Goal: Information Seeking & Learning: Compare options

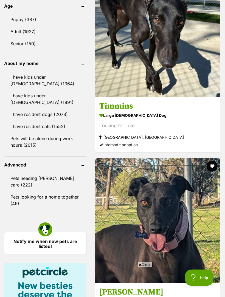
scroll to position [641, 0]
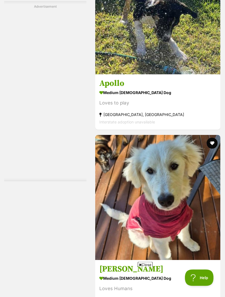
scroll to position [1687, 0]
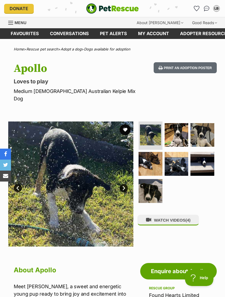
click at [152, 183] on img at bounding box center [150, 191] width 24 height 24
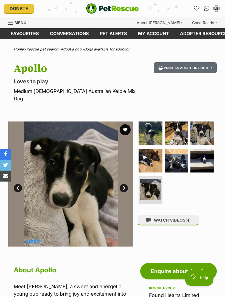
click at [186, 215] on button "WATCH VIDEOS (4)" at bounding box center [167, 220] width 61 height 11
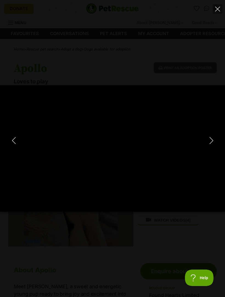
type input "100"
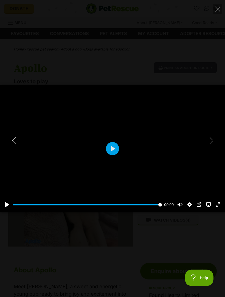
click at [214, 138] on icon "Next" at bounding box center [211, 140] width 7 height 7
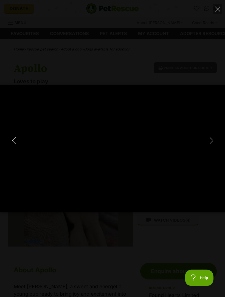
type input "100"
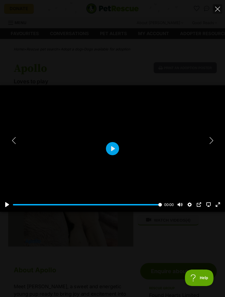
click at [213, 137] on icon "Next" at bounding box center [211, 140] width 7 height 7
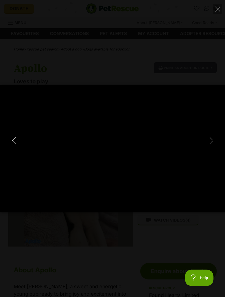
type input "100"
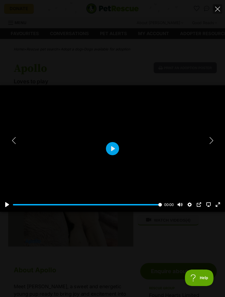
click at [212, 140] on icon "Next" at bounding box center [211, 140] width 7 height 7
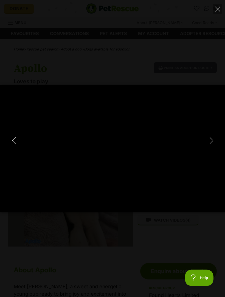
type input "100"
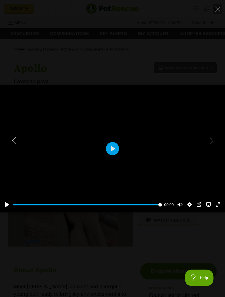
click at [215, 139] on button "Next" at bounding box center [211, 140] width 11 height 14
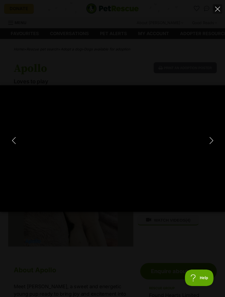
click at [221, 6] on button "Close" at bounding box center [217, 9] width 10 height 10
type input "10.85"
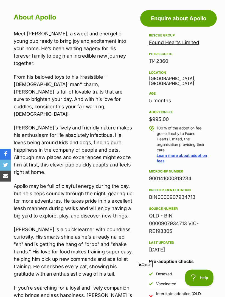
scroll to position [246, 0]
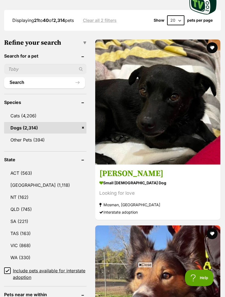
scroll to position [194, 0]
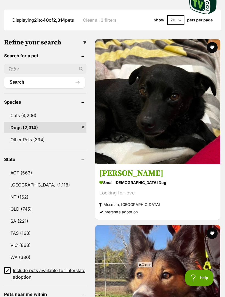
click at [127, 179] on strong "small male Dog" at bounding box center [157, 183] width 117 height 8
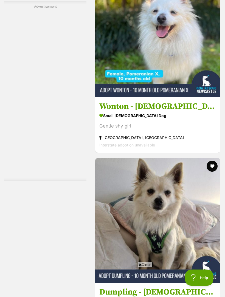
scroll to position [1657, 0]
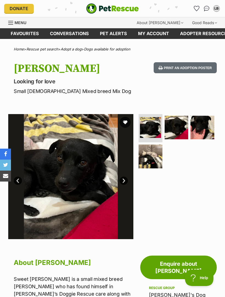
click at [182, 126] on img at bounding box center [176, 128] width 24 height 24
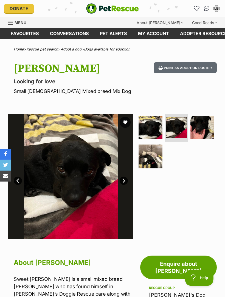
click at [205, 125] on img at bounding box center [202, 128] width 24 height 24
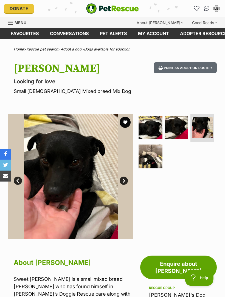
click at [153, 160] on img at bounding box center [150, 156] width 24 height 24
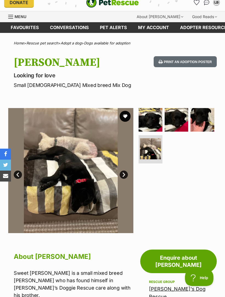
scroll to position [4, 0]
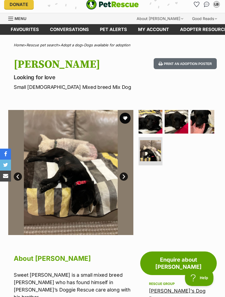
click at [156, 123] on img at bounding box center [150, 122] width 24 height 24
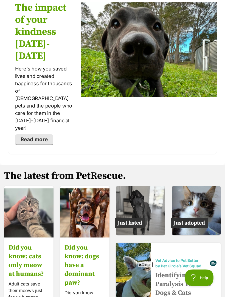
scroll to position [1132, 0]
click at [200, 186] on img at bounding box center [196, 210] width 49 height 49
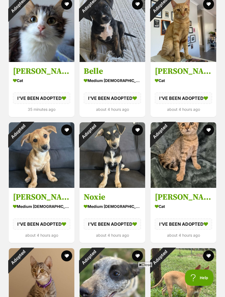
scroll to position [320, 0]
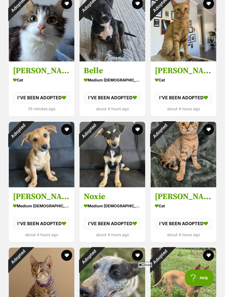
click at [27, 140] on div "Adopted" at bounding box center [18, 131] width 18 height 18
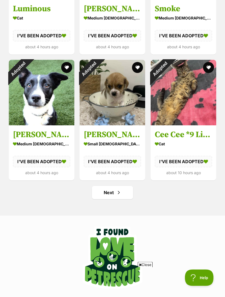
scroll to position [634, 0]
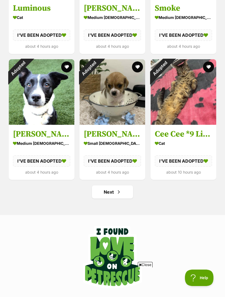
click at [123, 192] on link "Next" at bounding box center [112, 191] width 41 height 13
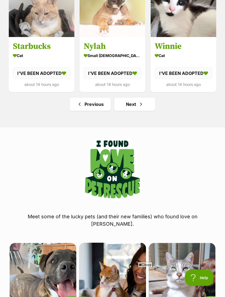
scroll to position [721, 0]
click at [136, 104] on link "Next" at bounding box center [134, 104] width 41 height 13
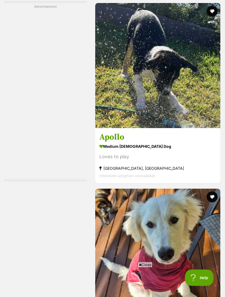
scroll to position [1627, 0]
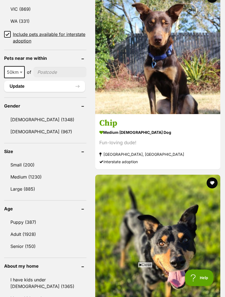
scroll to position [431, 0]
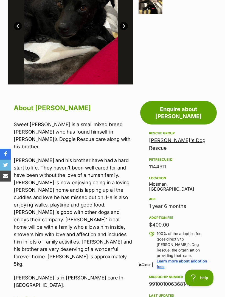
click at [192, 137] on link "[PERSON_NAME]'s Dog Rescue" at bounding box center [177, 143] width 56 height 13
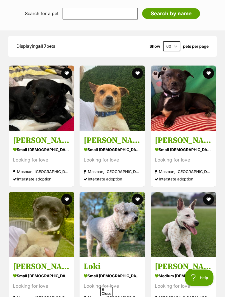
scroll to position [542, 0]
click at [124, 156] on div "Looking for love" at bounding box center [112, 159] width 57 height 7
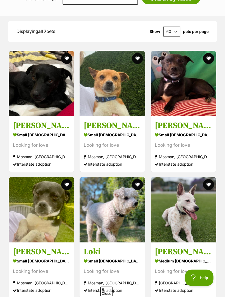
click at [202, 141] on div "Looking for love" at bounding box center [183, 144] width 57 height 7
click at [36, 177] on img at bounding box center [42, 210] width 66 height 66
click at [214, 208] on img at bounding box center [183, 210] width 66 height 66
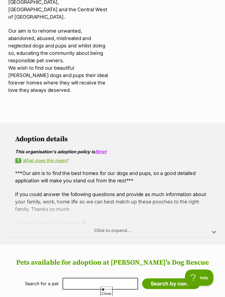
scroll to position [261, 0]
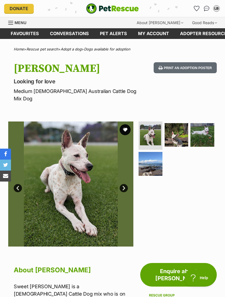
click at [182, 128] on img at bounding box center [176, 135] width 24 height 24
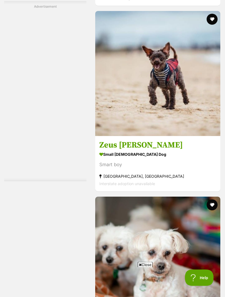
scroll to position [1619, 0]
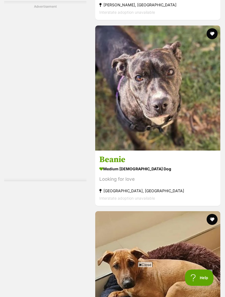
scroll to position [1672, 0]
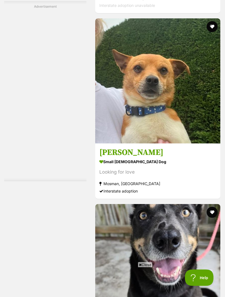
scroll to position [1611, 0]
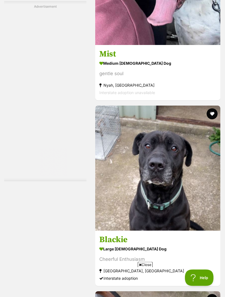
scroll to position [1524, 0]
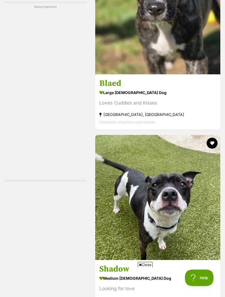
scroll to position [1720, 0]
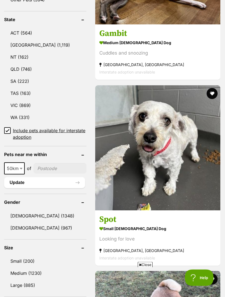
scroll to position [334, 0]
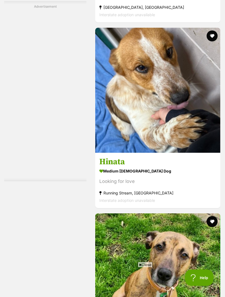
scroll to position [1602, 0]
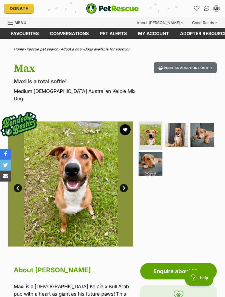
scroll to position [1, 0]
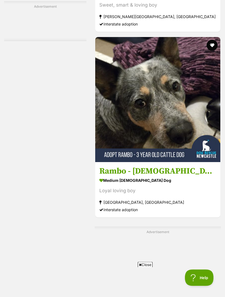
scroll to position [1125, 0]
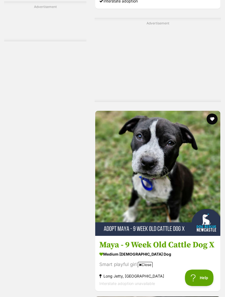
scroll to position [1329, 0]
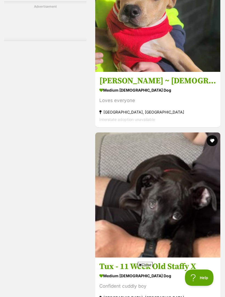
scroll to position [1683, 0]
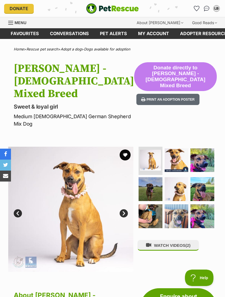
click at [190, 243] on span "(2)" at bounding box center [187, 245] width 5 height 5
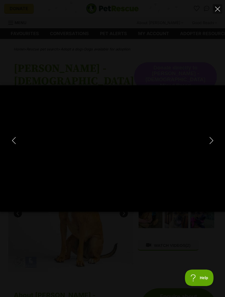
type input "100"
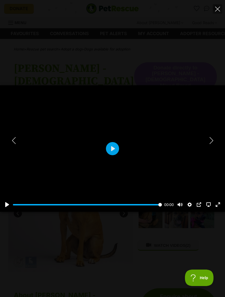
click at [214, 141] on icon "Next" at bounding box center [211, 140] width 7 height 7
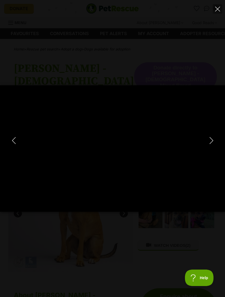
type input "100"
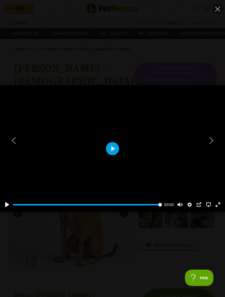
click at [218, 9] on icon "Close" at bounding box center [217, 9] width 5 height 5
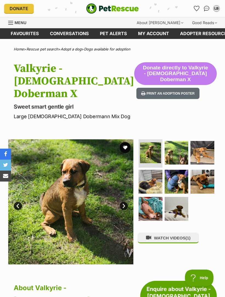
click at [127, 202] on link "Next" at bounding box center [124, 206] width 8 height 8
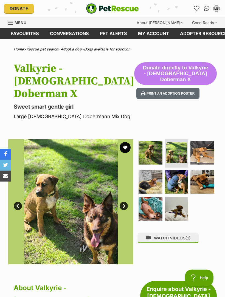
click at [127, 202] on link "Next" at bounding box center [124, 206] width 8 height 8
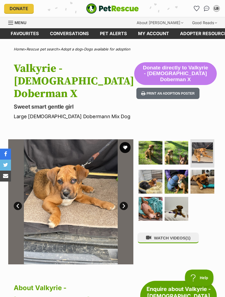
click at [125, 202] on link "Next" at bounding box center [124, 206] width 8 height 8
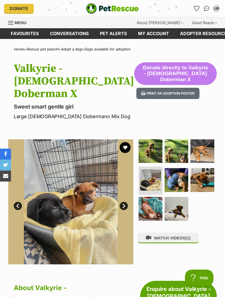
click at [193, 232] on button "WATCH VIDEOS (1)" at bounding box center [167, 237] width 61 height 11
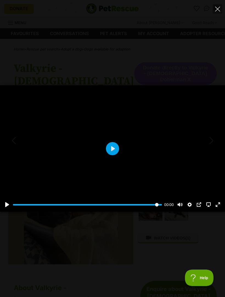
type input "100"
click at [218, 8] on icon "Close" at bounding box center [217, 9] width 5 height 5
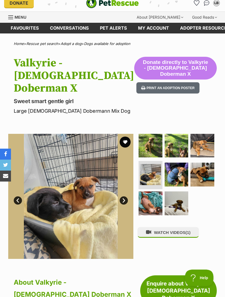
scroll to position [1, 0]
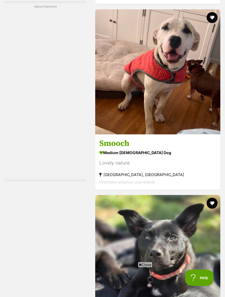
scroll to position [1695, 0]
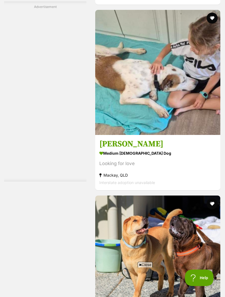
scroll to position [1620, 0]
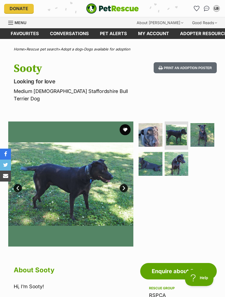
click at [209, 128] on img at bounding box center [202, 135] width 24 height 24
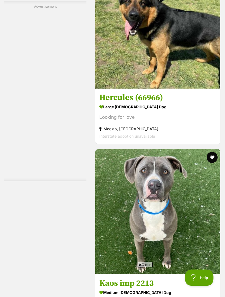
scroll to position [1406, 0]
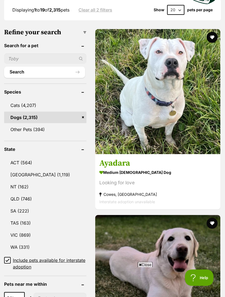
scroll to position [204, 0]
click at [27, 169] on link "[GEOGRAPHIC_DATA] (1,119)" at bounding box center [45, 175] width 82 height 12
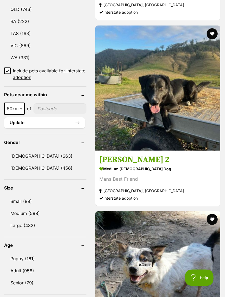
scroll to position [394, 0]
click at [25, 162] on link "[DEMOGRAPHIC_DATA] (456)" at bounding box center [45, 168] width 82 height 12
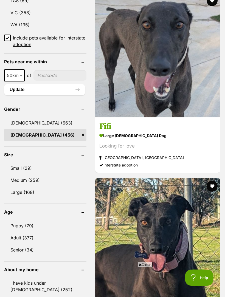
scroll to position [457, 0]
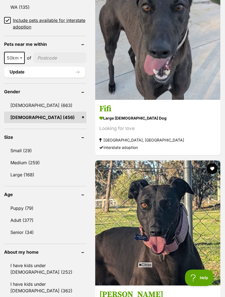
click at [24, 145] on link "Small (29)" at bounding box center [45, 151] width 82 height 12
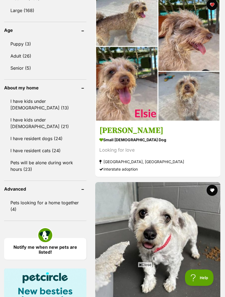
scroll to position [624, 0]
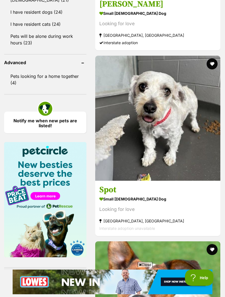
scroll to position [749, 0]
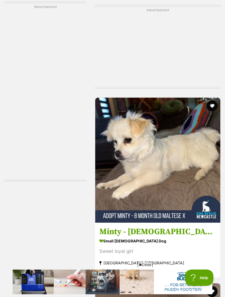
scroll to position [1372, 0]
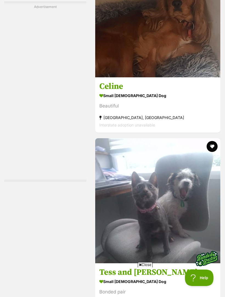
scroll to position [1693, 0]
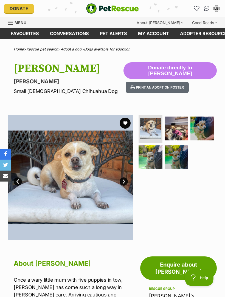
click at [181, 130] on img at bounding box center [176, 128] width 24 height 24
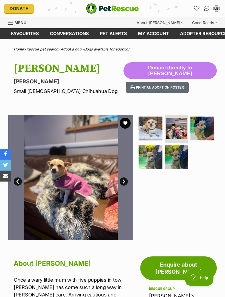
click at [213, 129] on img at bounding box center [202, 128] width 24 height 24
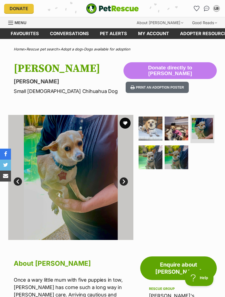
click at [152, 158] on img at bounding box center [150, 157] width 24 height 24
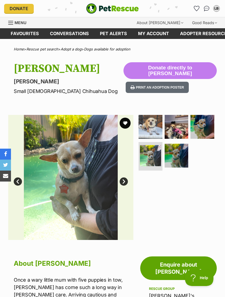
click at [183, 155] on img at bounding box center [176, 156] width 24 height 24
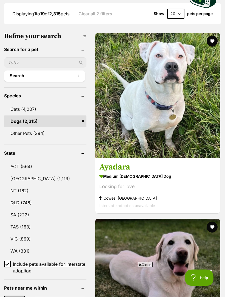
scroll to position [201, 0]
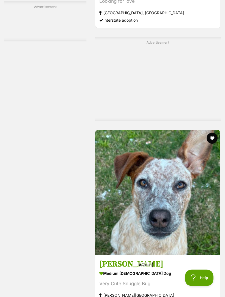
scroll to position [1314, 0]
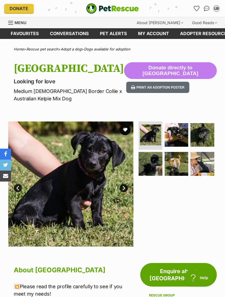
click at [210, 133] on img at bounding box center [202, 135] width 24 height 24
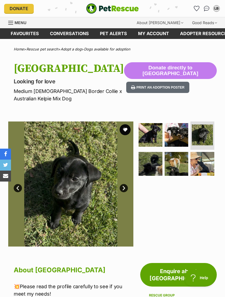
click at [125, 188] on link "Next" at bounding box center [124, 188] width 8 height 8
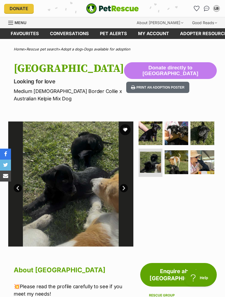
click at [156, 161] on img at bounding box center [150, 162] width 21 height 21
click at [181, 136] on img at bounding box center [176, 133] width 24 height 24
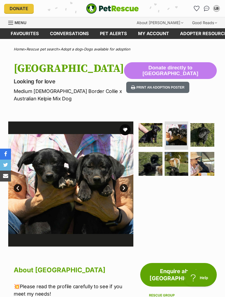
click at [207, 132] on img at bounding box center [202, 135] width 24 height 24
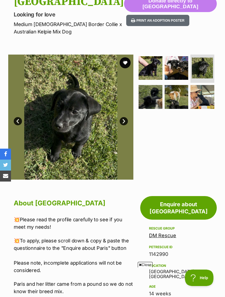
scroll to position [65, 0]
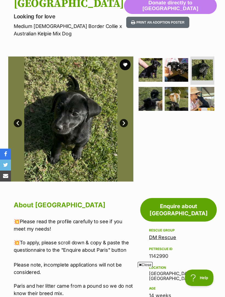
click at [178, 100] on img at bounding box center [176, 99] width 24 height 24
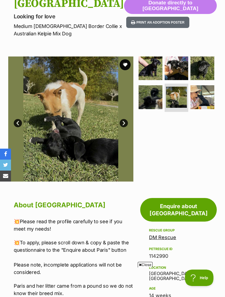
click at [208, 97] on img at bounding box center [202, 97] width 24 height 24
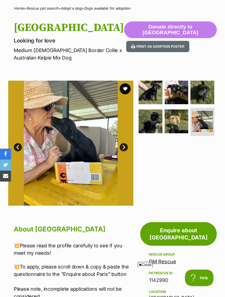
scroll to position [0, 0]
click at [126, 146] on link "Next" at bounding box center [124, 147] width 8 height 8
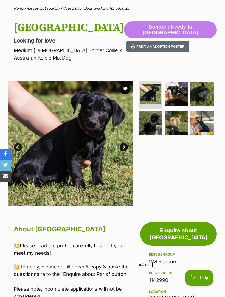
click at [127, 145] on link "Next" at bounding box center [124, 147] width 8 height 8
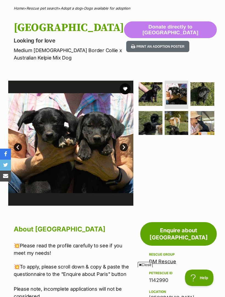
click at [126, 148] on link "Next" at bounding box center [124, 147] width 8 height 8
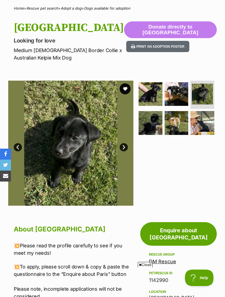
click at [125, 149] on link "Next" at bounding box center [124, 147] width 8 height 8
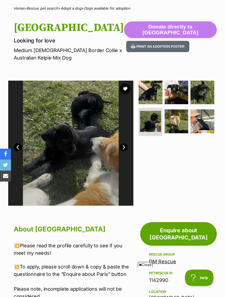
click at [124, 146] on link "Next" at bounding box center [124, 147] width 8 height 8
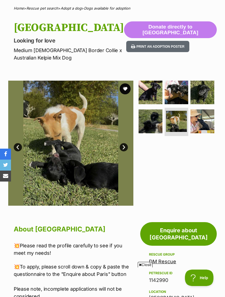
click at [126, 149] on link "Next" at bounding box center [124, 147] width 8 height 8
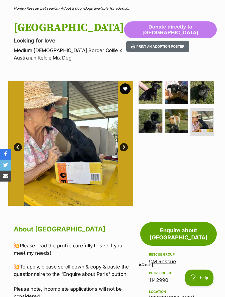
click at [127, 146] on link "Next" at bounding box center [124, 147] width 8 height 8
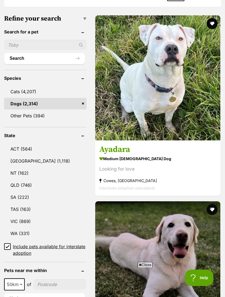
scroll to position [219, 0]
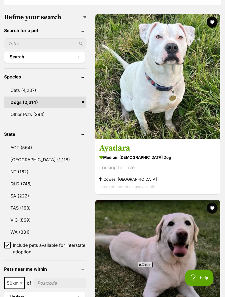
click at [27, 154] on link "[GEOGRAPHIC_DATA] (1,118)" at bounding box center [45, 160] width 82 height 12
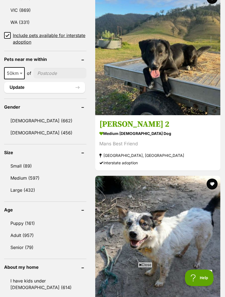
click at [28, 127] on link "Female (456)" at bounding box center [45, 133] width 82 height 12
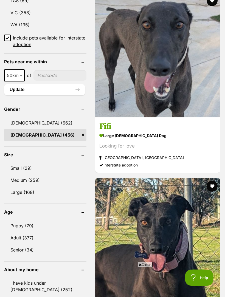
scroll to position [440, 0]
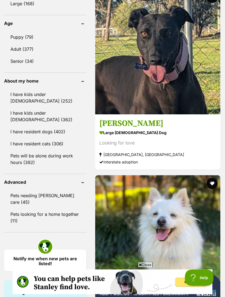
scroll to position [629, 0]
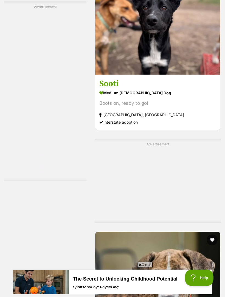
scroll to position [1228, 0]
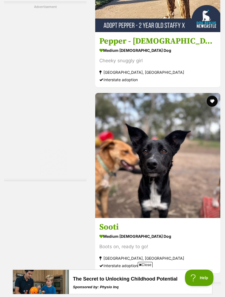
scroll to position [1078, 0]
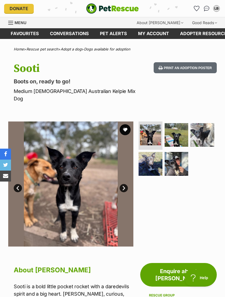
click at [180, 130] on img at bounding box center [176, 135] width 24 height 24
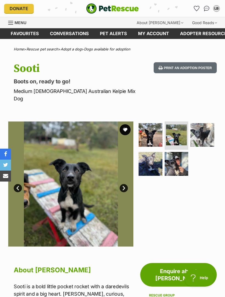
click at [213, 129] on img at bounding box center [202, 135] width 24 height 24
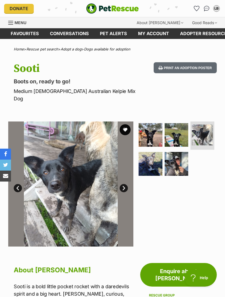
click at [155, 156] on img at bounding box center [150, 164] width 24 height 24
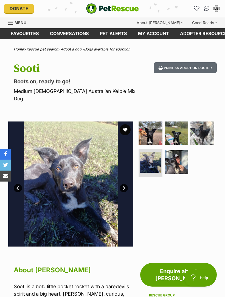
click at [180, 156] on img at bounding box center [176, 162] width 24 height 24
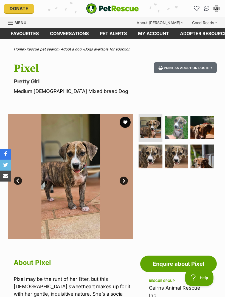
click at [184, 130] on img at bounding box center [176, 128] width 24 height 24
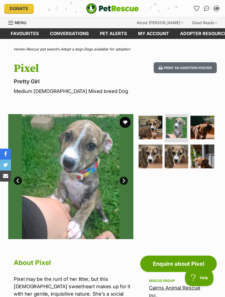
click at [213, 129] on img at bounding box center [202, 128] width 24 height 24
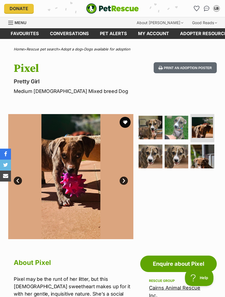
click at [155, 156] on img at bounding box center [150, 156] width 24 height 24
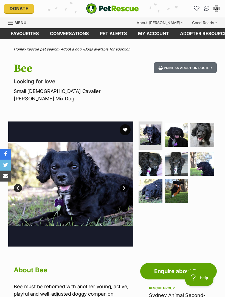
click at [120, 184] on link "Next" at bounding box center [124, 188] width 8 height 8
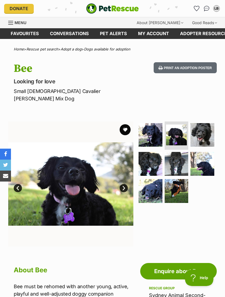
click at [126, 184] on link "Next" at bounding box center [124, 188] width 8 height 8
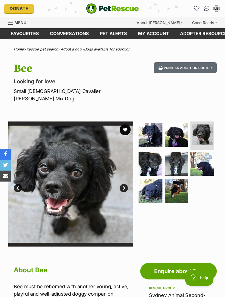
click at [126, 184] on link "Next" at bounding box center [124, 188] width 8 height 8
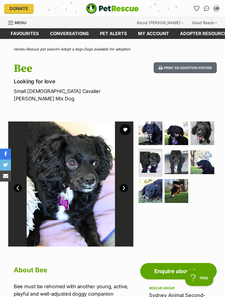
click at [126, 184] on link "Next" at bounding box center [124, 188] width 8 height 8
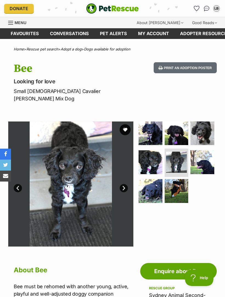
click at [127, 184] on link "Next" at bounding box center [124, 188] width 8 height 8
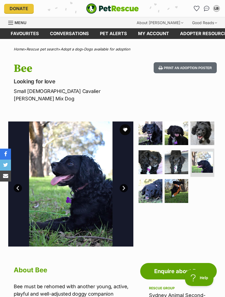
click at [126, 184] on link "Next" at bounding box center [124, 188] width 8 height 8
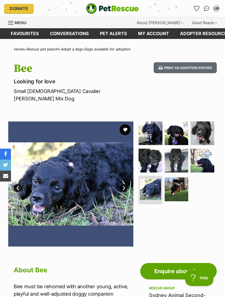
click at [130, 189] on img at bounding box center [70, 183] width 125 height 125
click at [127, 184] on link "Next" at bounding box center [124, 188] width 8 height 8
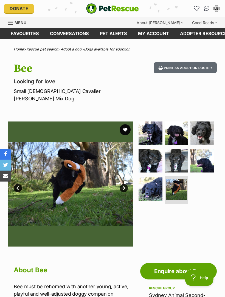
click at [126, 184] on link "Next" at bounding box center [124, 188] width 8 height 8
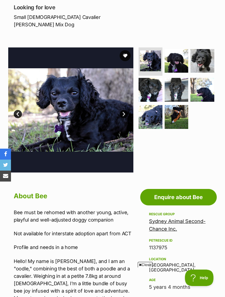
scroll to position [71, 0]
